Goal: Task Accomplishment & Management: Complete application form

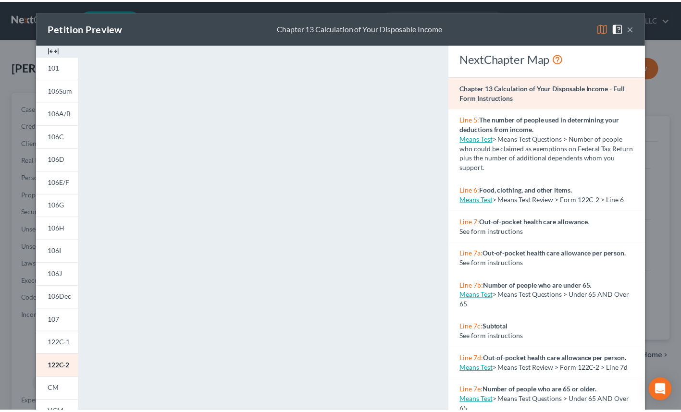
scroll to position [24, 0]
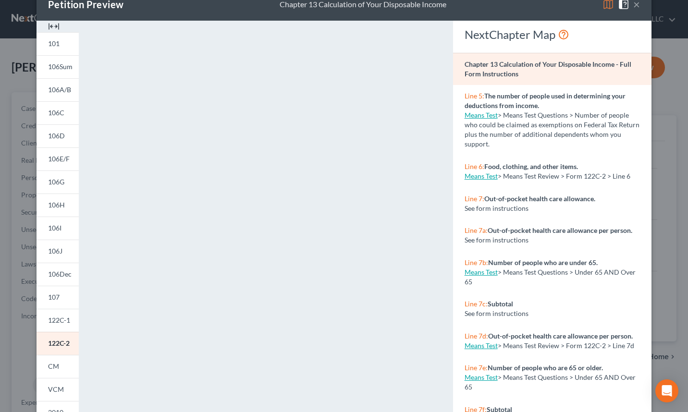
click at [634, 5] on button "×" at bounding box center [637, 5] width 7 height 12
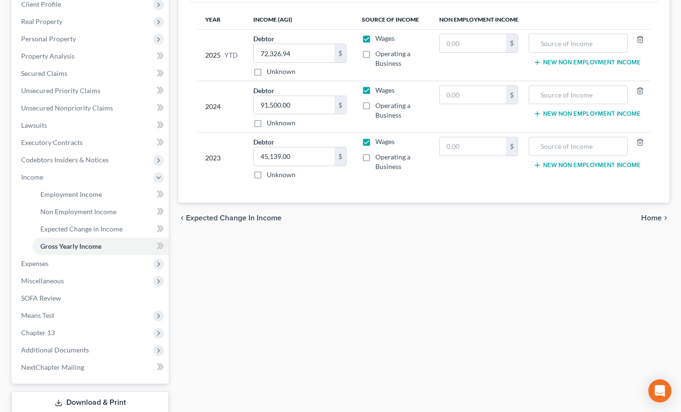
scroll to position [140, 0]
click at [35, 265] on span "Expenses" at bounding box center [34, 263] width 27 height 8
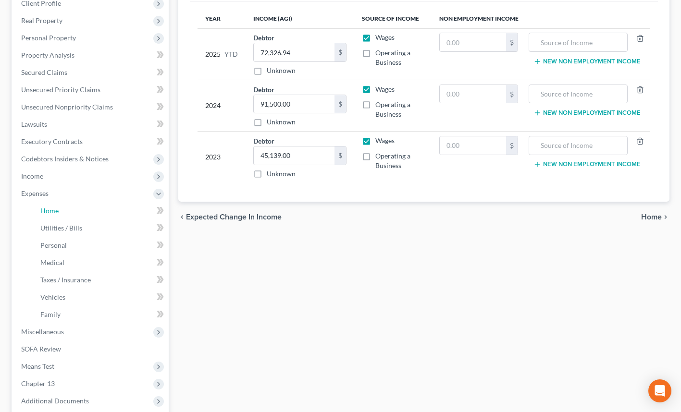
click at [62, 212] on link "Home" at bounding box center [101, 210] width 136 height 17
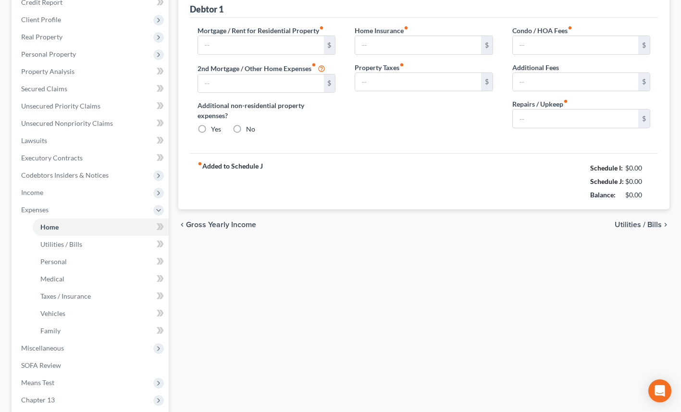
type input "1,089.00"
type input "0.00"
radio input "true"
type input "18.75"
type input "0.00"
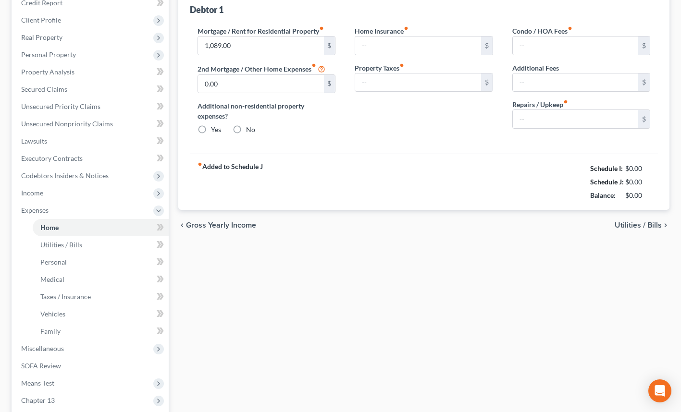
type input "0.00"
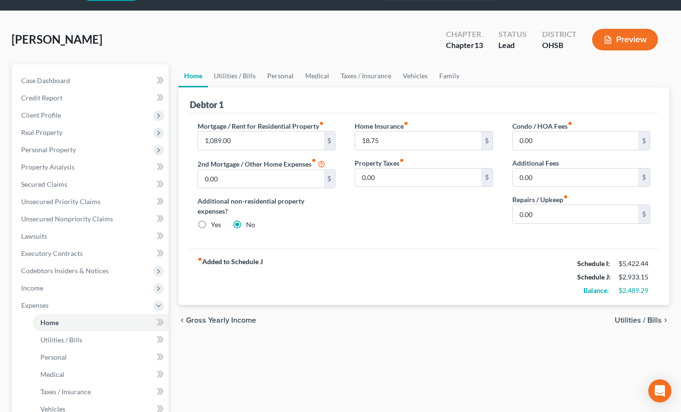
scroll to position [26, 0]
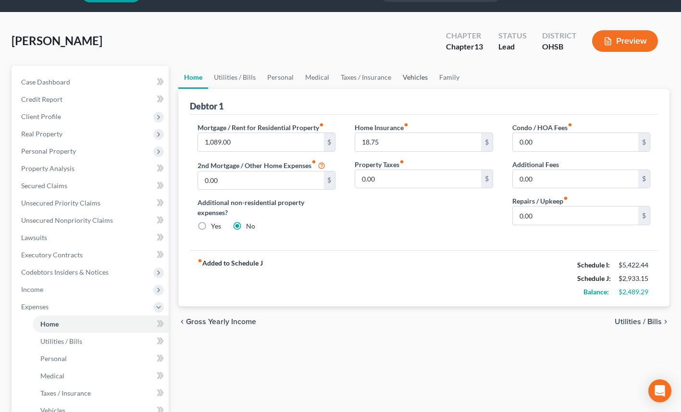
click at [409, 75] on link "Vehicles" at bounding box center [415, 77] width 37 height 23
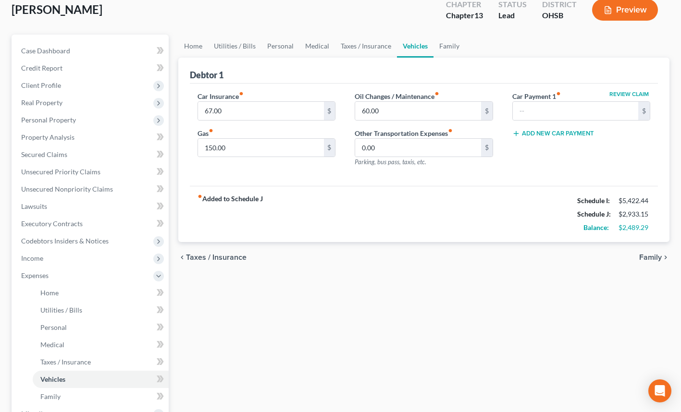
scroll to position [57, 0]
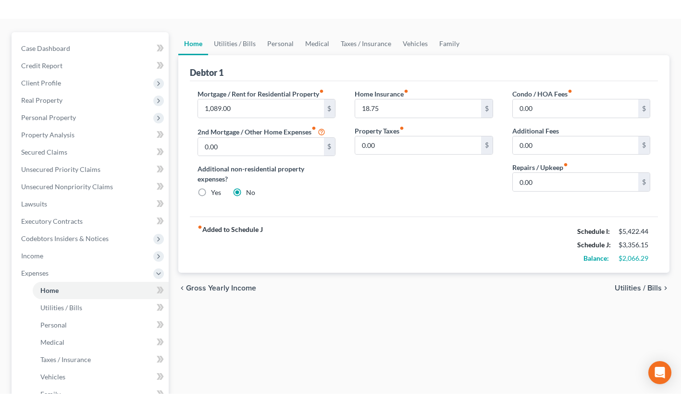
scroll to position [81, 0]
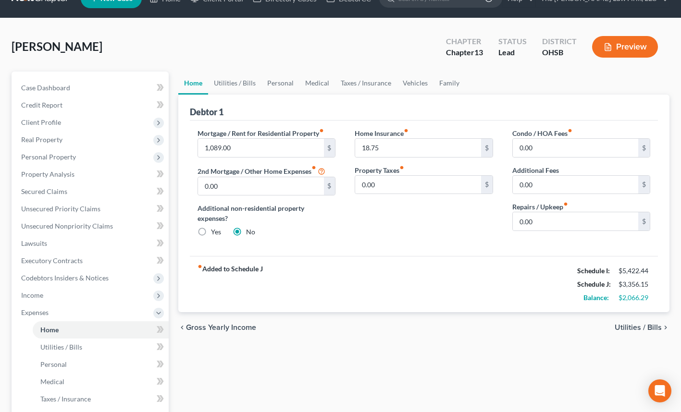
scroll to position [0, 0]
